Goal: Transaction & Acquisition: Purchase product/service

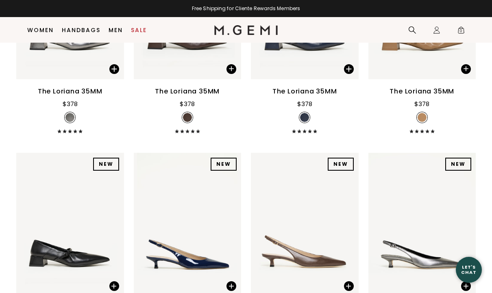
scroll to position [416, 0]
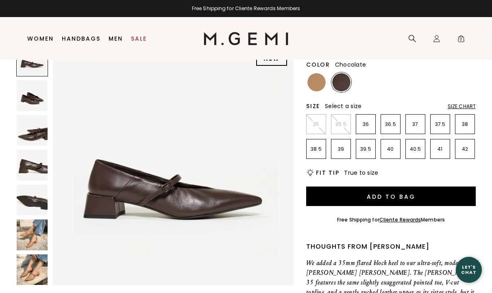
scroll to position [90, 0]
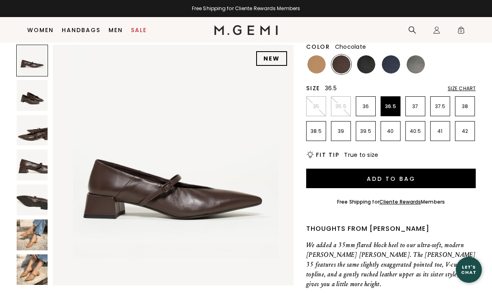
click at [391, 111] on li "36.5" at bounding box center [391, 106] width 20 height 20
click at [366, 108] on p "36" at bounding box center [365, 106] width 19 height 7
click at [408, 109] on p "37" at bounding box center [415, 106] width 19 height 7
click at [432, 113] on li "37.5" at bounding box center [440, 106] width 20 height 20
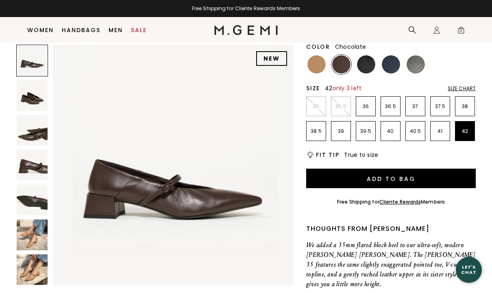
click at [466, 133] on p "42" at bounding box center [464, 131] width 19 height 7
click at [440, 134] on p "41" at bounding box center [440, 131] width 19 height 7
click at [408, 136] on li "40.5" at bounding box center [415, 131] width 20 height 20
click at [408, 135] on li "40.5" at bounding box center [415, 131] width 20 height 20
click at [363, 131] on p "39.5" at bounding box center [365, 131] width 19 height 7
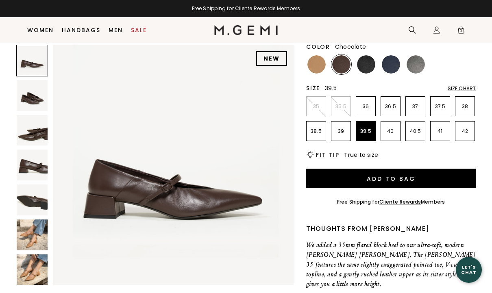
click at [363, 131] on p "39.5" at bounding box center [365, 131] width 19 height 7
click at [319, 134] on p "38.5" at bounding box center [316, 131] width 19 height 7
click at [369, 68] on img at bounding box center [366, 64] width 18 height 18
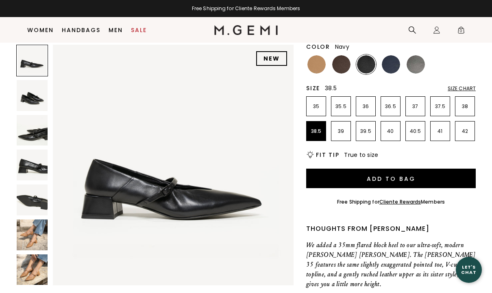
click at [391, 68] on img at bounding box center [391, 64] width 18 height 18
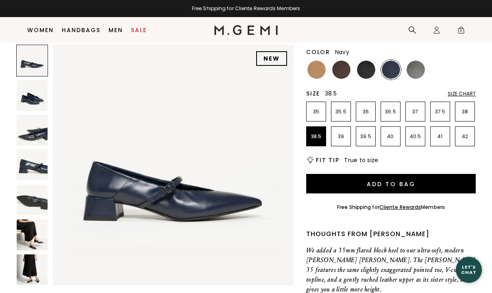
click at [343, 73] on img at bounding box center [341, 70] width 18 height 18
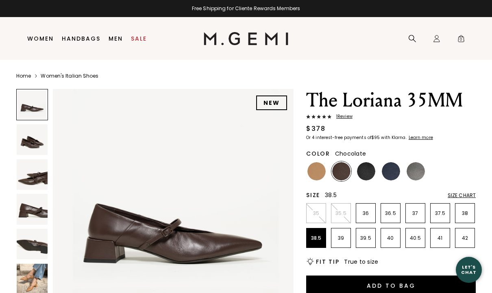
click at [89, 40] on link "Handbags" at bounding box center [81, 38] width 39 height 7
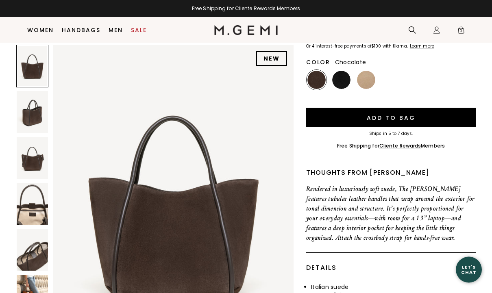
scroll to position [88, 0]
click at [344, 71] on img at bounding box center [341, 80] width 18 height 18
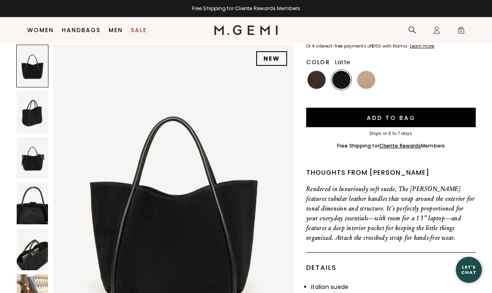
click at [370, 71] on img at bounding box center [366, 80] width 18 height 18
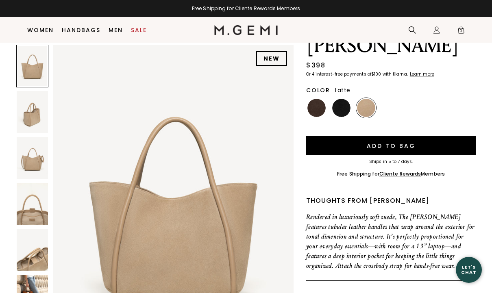
scroll to position [59, 0]
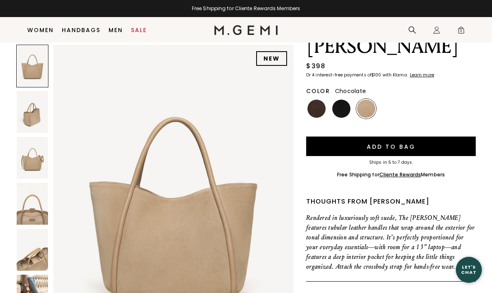
click at [314, 100] on img at bounding box center [316, 109] width 18 height 18
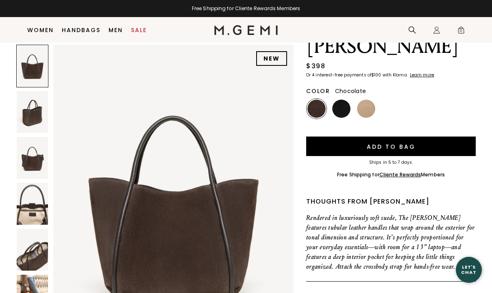
click at [441, 137] on button "Add to Bag" at bounding box center [391, 147] width 170 height 20
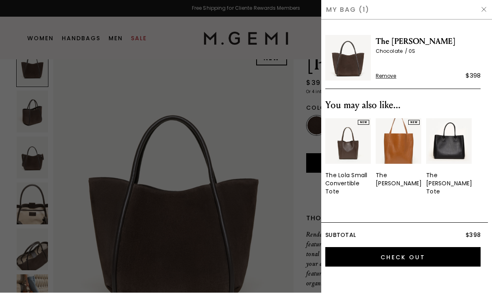
click at [311, 144] on div at bounding box center [246, 146] width 492 height 293
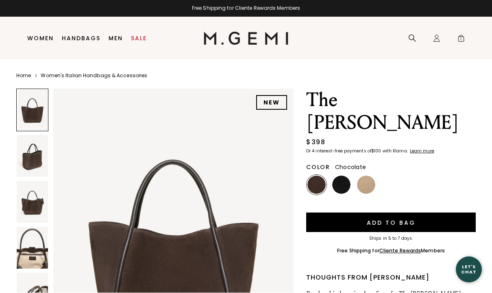
scroll to position [59, 0]
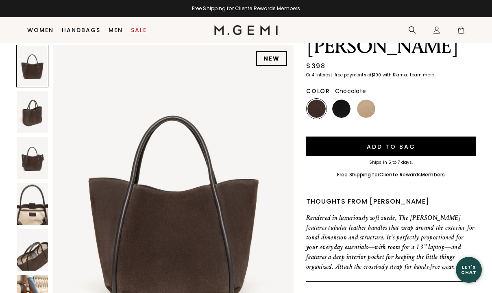
click at [397, 137] on button "Add to Bag" at bounding box center [391, 147] width 170 height 20
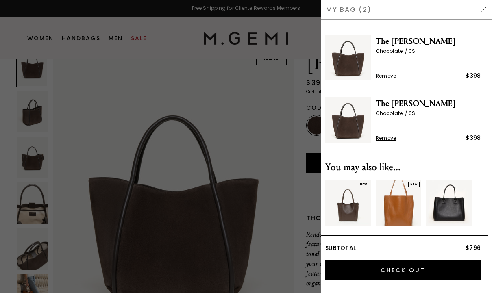
click at [316, 141] on div at bounding box center [246, 146] width 492 height 293
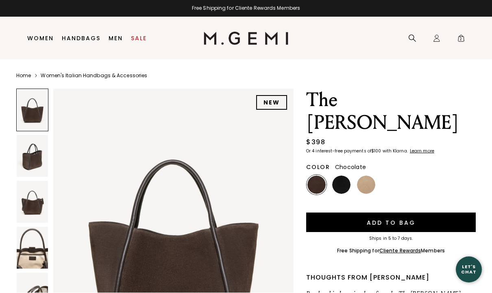
scroll to position [59, 0]
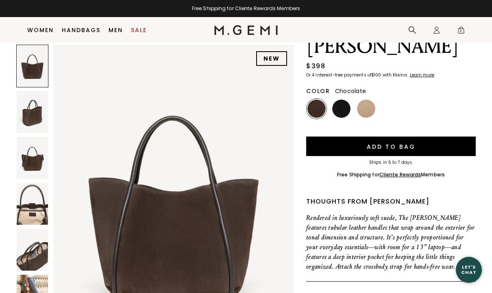
click at [413, 137] on button "Add to Bag" at bounding box center [391, 147] width 170 height 20
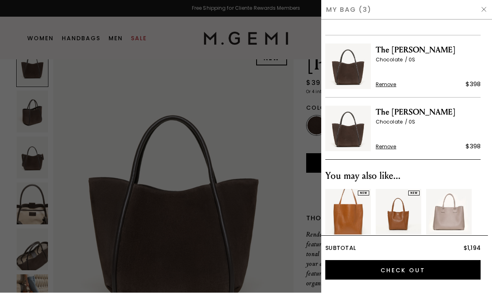
scroll to position [54, 0]
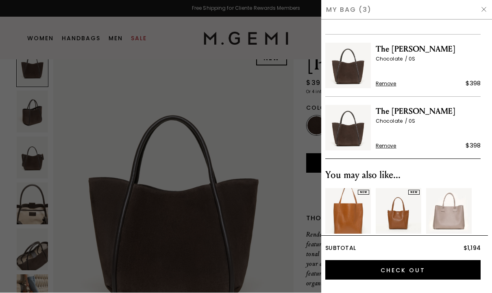
click at [388, 148] on span "Remove" at bounding box center [386, 146] width 21 height 7
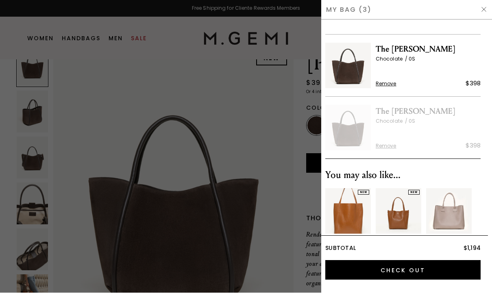
click at [387, 84] on span "Remove" at bounding box center [386, 84] width 21 height 7
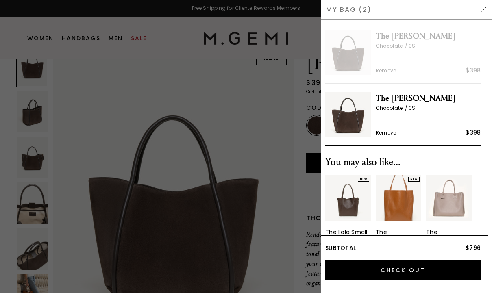
scroll to position [0, 0]
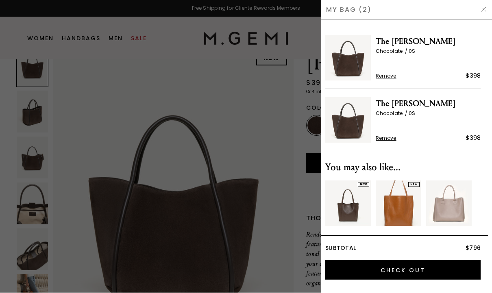
click at [486, 7] on img at bounding box center [484, 10] width 7 height 7
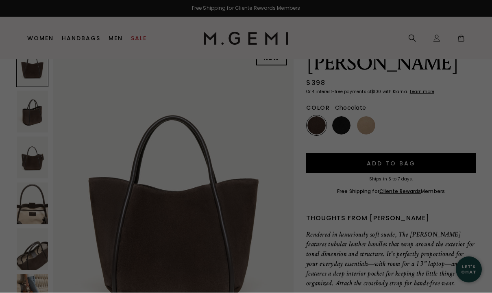
scroll to position [59, 0]
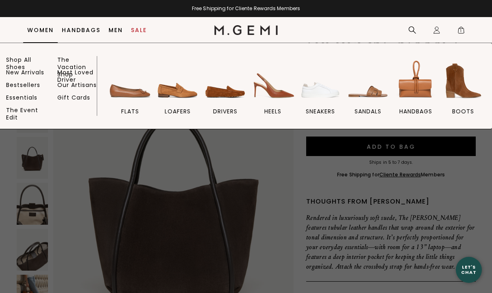
click at [466, 91] on img at bounding box center [463, 81] width 46 height 46
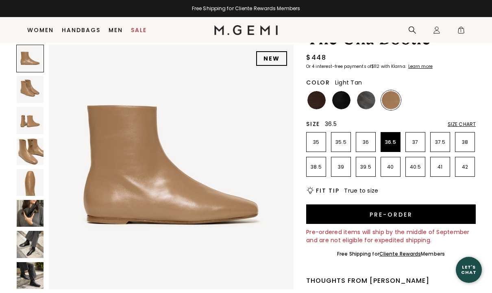
click at [393, 139] on p "36.5" at bounding box center [390, 142] width 19 height 7
click at [363, 145] on p "36" at bounding box center [365, 142] width 19 height 7
click at [340, 142] on p "35.5" at bounding box center [340, 142] width 19 height 7
click at [359, 146] on li "36" at bounding box center [366, 142] width 20 height 20
click at [389, 145] on p "36.5" at bounding box center [390, 142] width 19 height 7
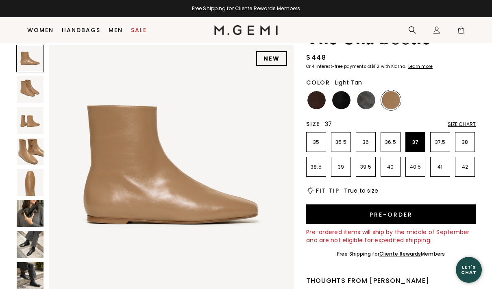
click at [419, 148] on li "37" at bounding box center [415, 142] width 20 height 20
click at [418, 148] on li "37" at bounding box center [415, 142] width 20 height 20
click at [464, 168] on p "42" at bounding box center [464, 167] width 19 height 7
click at [442, 176] on li "41" at bounding box center [440, 167] width 20 height 20
click at [409, 172] on li "40.5" at bounding box center [415, 167] width 20 height 20
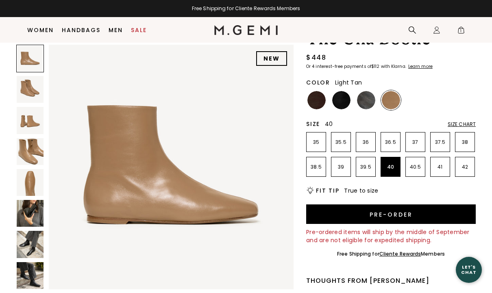
click at [391, 170] on p "40" at bounding box center [390, 167] width 19 height 7
click at [336, 167] on p "39" at bounding box center [340, 167] width 19 height 7
click at [323, 164] on p "38.5" at bounding box center [316, 167] width 19 height 7
click at [299, 160] on div "NEW The Una Bootie $448 Or 4 interest-free payments of $112 with Klarna Learn m…" at bounding box center [245, 289] width 459 height 524
click at [342, 100] on img at bounding box center [341, 100] width 18 height 18
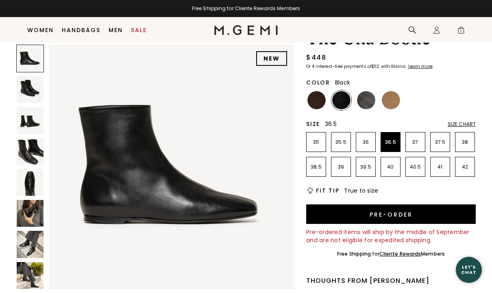
click at [390, 144] on p "36.5" at bounding box center [390, 142] width 19 height 7
click at [367, 145] on p "36" at bounding box center [365, 142] width 19 height 7
click at [342, 144] on p "35.5" at bounding box center [340, 142] width 19 height 7
click at [321, 145] on p "35" at bounding box center [316, 142] width 19 height 7
click at [343, 146] on li "35.5" at bounding box center [341, 142] width 20 height 20
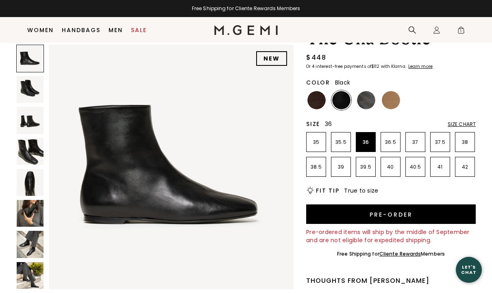
click at [364, 146] on li "36" at bounding box center [366, 142] width 20 height 20
click at [343, 142] on p "35.5" at bounding box center [340, 142] width 19 height 7
click at [322, 144] on p "35" at bounding box center [316, 142] width 19 height 7
click at [462, 174] on li "42" at bounding box center [465, 167] width 20 height 20
click at [434, 176] on li "41" at bounding box center [440, 167] width 20 height 20
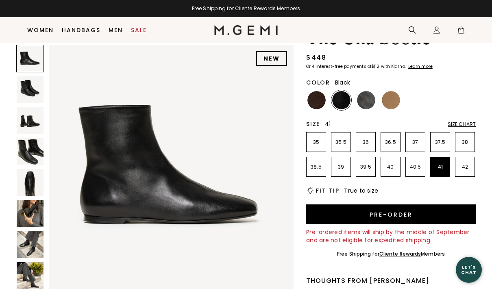
click at [366, 102] on img at bounding box center [366, 100] width 18 height 18
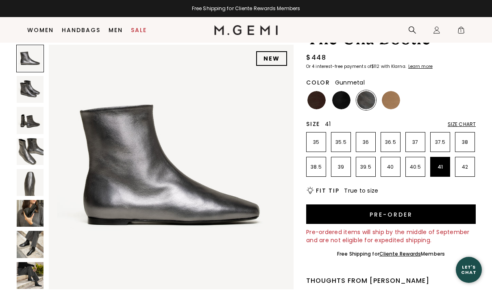
click at [322, 141] on p "35" at bounding box center [316, 142] width 19 height 7
click at [344, 145] on p "35.5" at bounding box center [340, 142] width 19 height 7
click at [368, 144] on p "36" at bounding box center [365, 142] width 19 height 7
click at [468, 176] on li "42" at bounding box center [465, 167] width 20 height 20
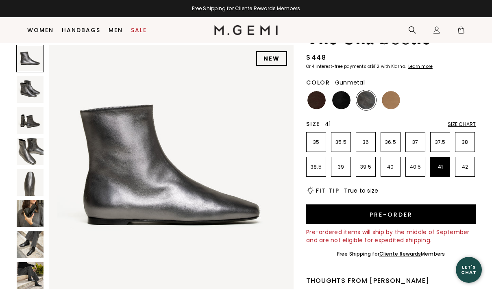
click at [443, 176] on li "41" at bounding box center [440, 167] width 20 height 20
click at [412, 176] on li "40.5" at bounding box center [415, 167] width 20 height 20
click at [394, 102] on img at bounding box center [391, 100] width 18 height 18
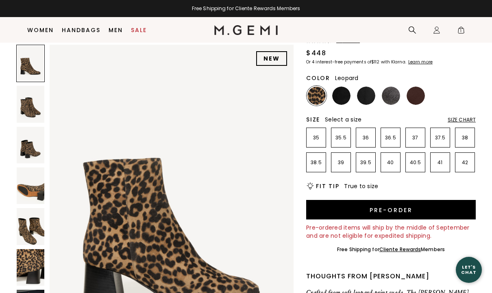
click at [317, 128] on li "35" at bounding box center [316, 138] width 20 height 20
click at [345, 135] on p "35.5" at bounding box center [340, 138] width 19 height 7
click at [366, 135] on p "36" at bounding box center [365, 138] width 19 height 7
click at [387, 128] on li "36.5" at bounding box center [391, 138] width 20 height 20
click at [462, 152] on li "42" at bounding box center [465, 162] width 20 height 20
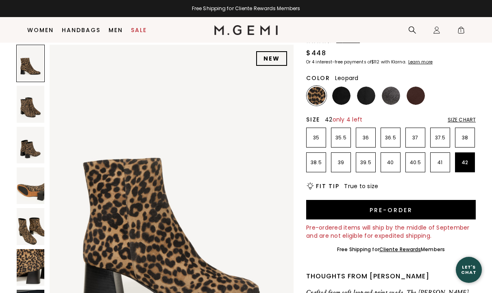
click at [441, 159] on p "41" at bounding box center [440, 162] width 19 height 7
click at [347, 87] on img at bounding box center [341, 96] width 18 height 18
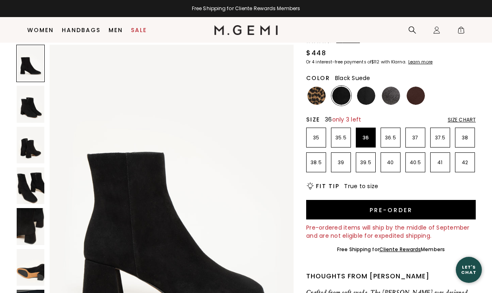
click at [363, 135] on p "36" at bounding box center [365, 138] width 19 height 7
click at [388, 135] on p "36.5" at bounding box center [390, 138] width 19 height 7
click at [407, 135] on p "37" at bounding box center [415, 138] width 19 height 7
click at [438, 159] on p "41" at bounding box center [440, 162] width 19 height 7
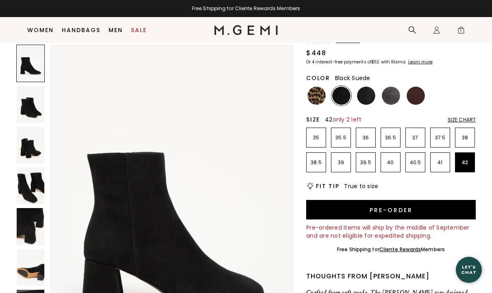
click at [470, 152] on li "42" at bounding box center [465, 162] width 20 height 20
click at [468, 135] on p "38" at bounding box center [464, 138] width 19 height 7
click at [416, 87] on img at bounding box center [416, 96] width 18 height 18
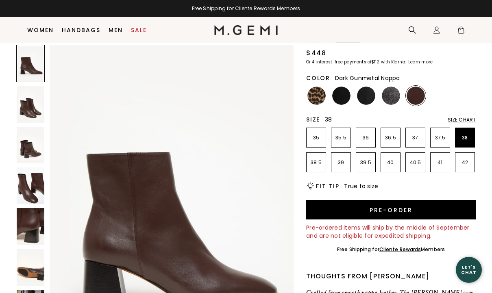
click at [393, 87] on img at bounding box center [391, 96] width 18 height 18
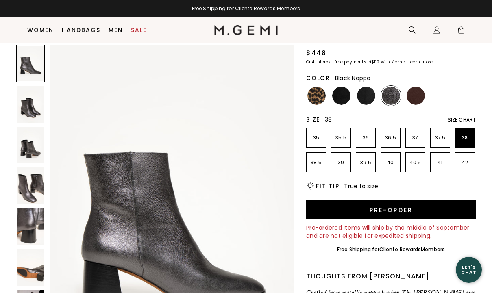
click at [366, 87] on img at bounding box center [366, 96] width 18 height 18
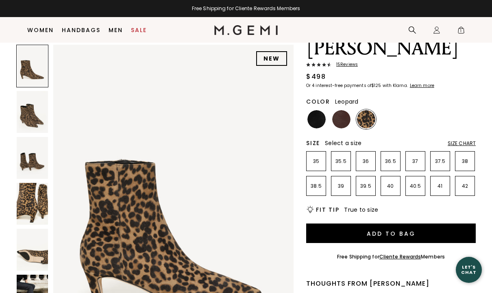
click at [364, 151] on li "36" at bounding box center [366, 161] width 20 height 20
click at [344, 158] on p "35.5" at bounding box center [340, 161] width 19 height 7
click at [466, 158] on p "38" at bounding box center [464, 161] width 19 height 7
click at [465, 176] on li "42" at bounding box center [465, 186] width 20 height 20
click at [440, 183] on p "41" at bounding box center [440, 186] width 19 height 7
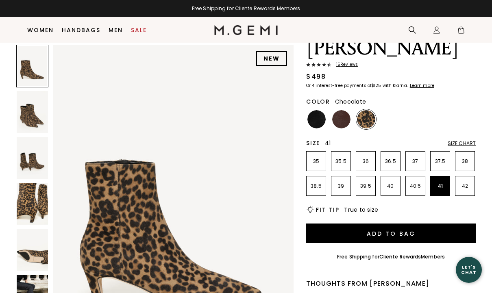
click at [343, 110] on img at bounding box center [341, 119] width 18 height 18
